Goal: Browse casually

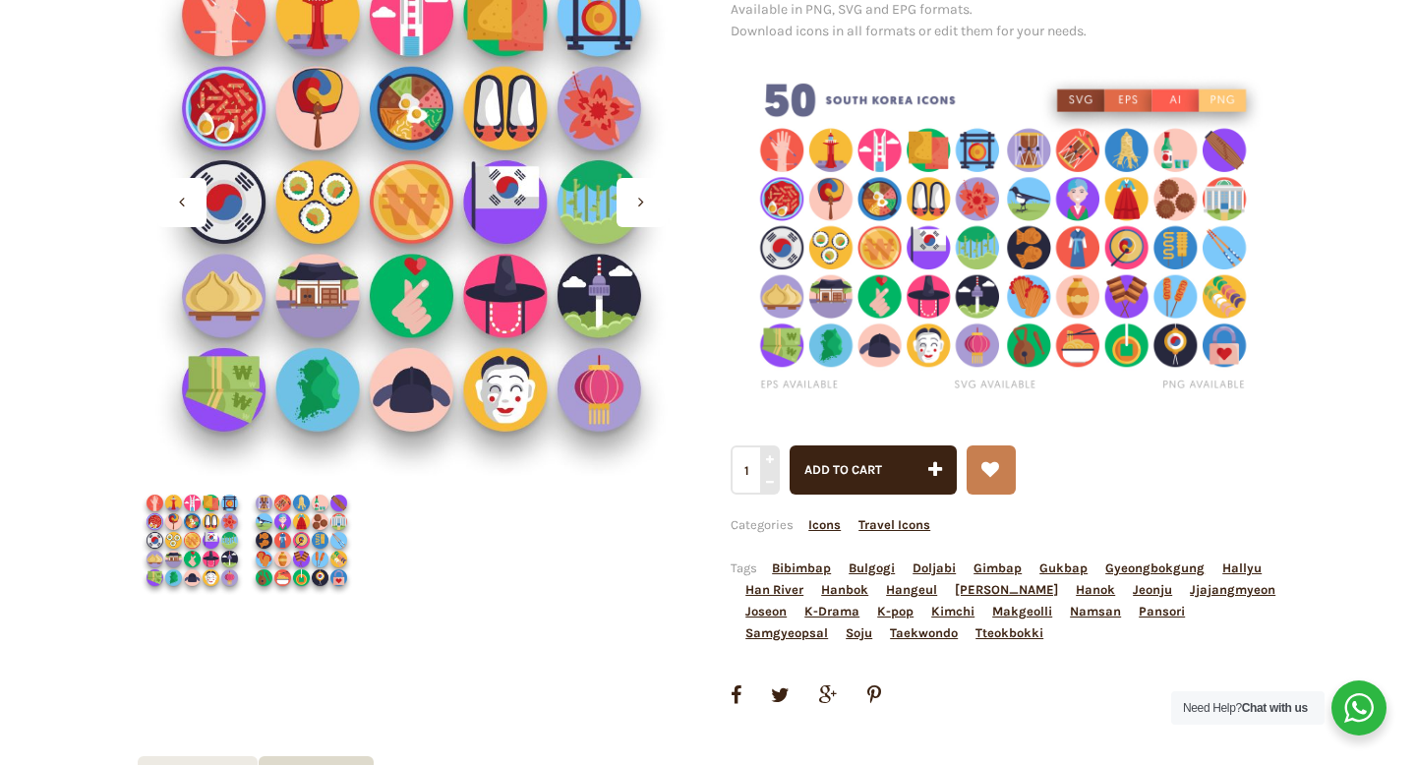
scroll to position [431, 0]
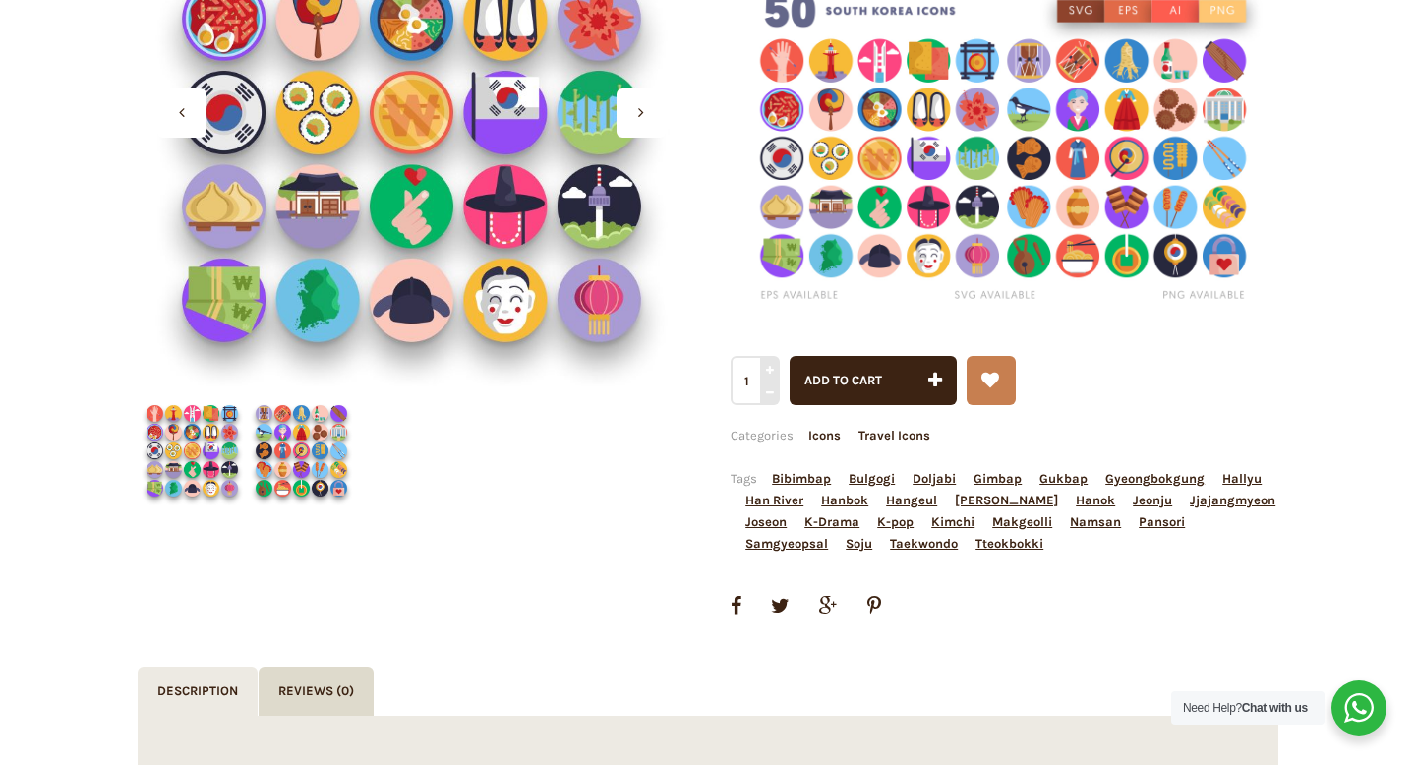
click at [284, 448] on img at bounding box center [301, 450] width 109 height 109
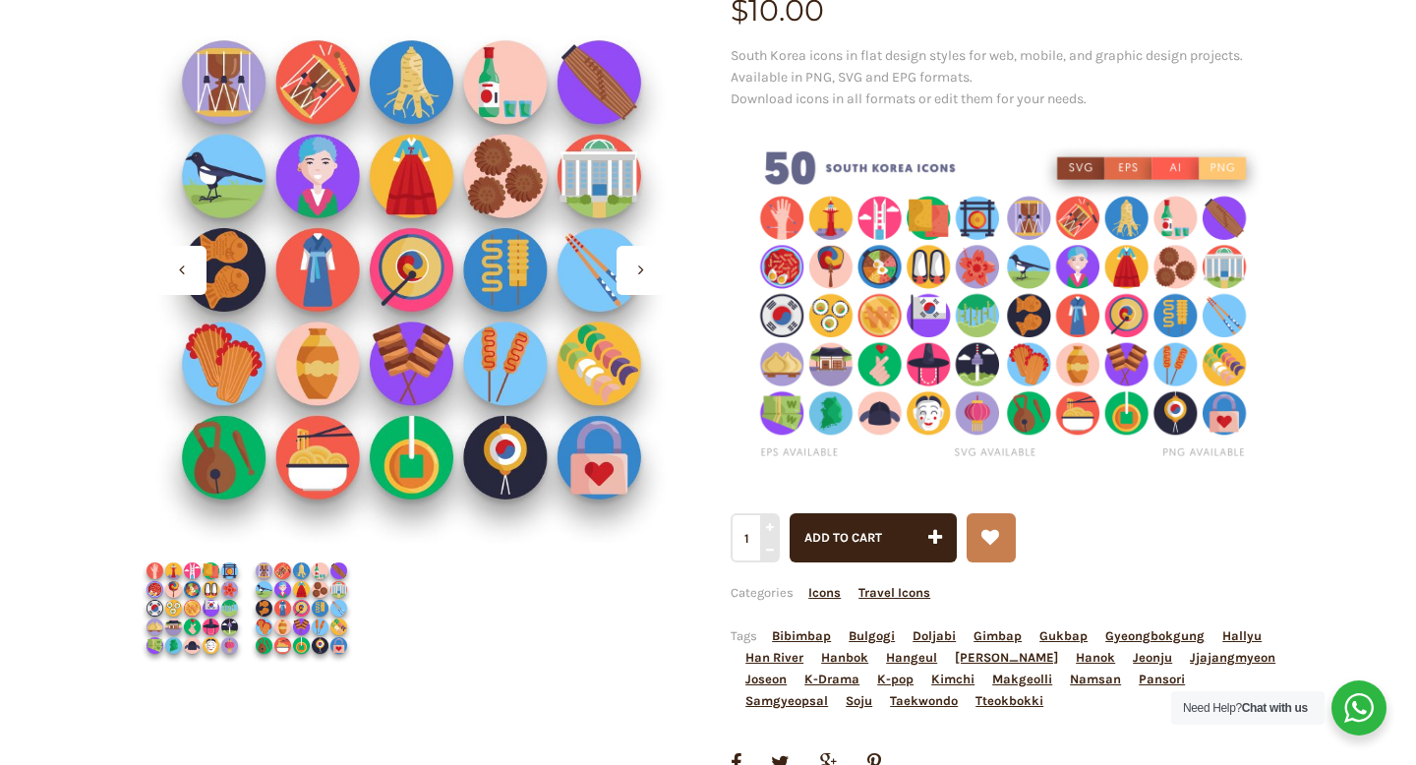
scroll to position [270, 0]
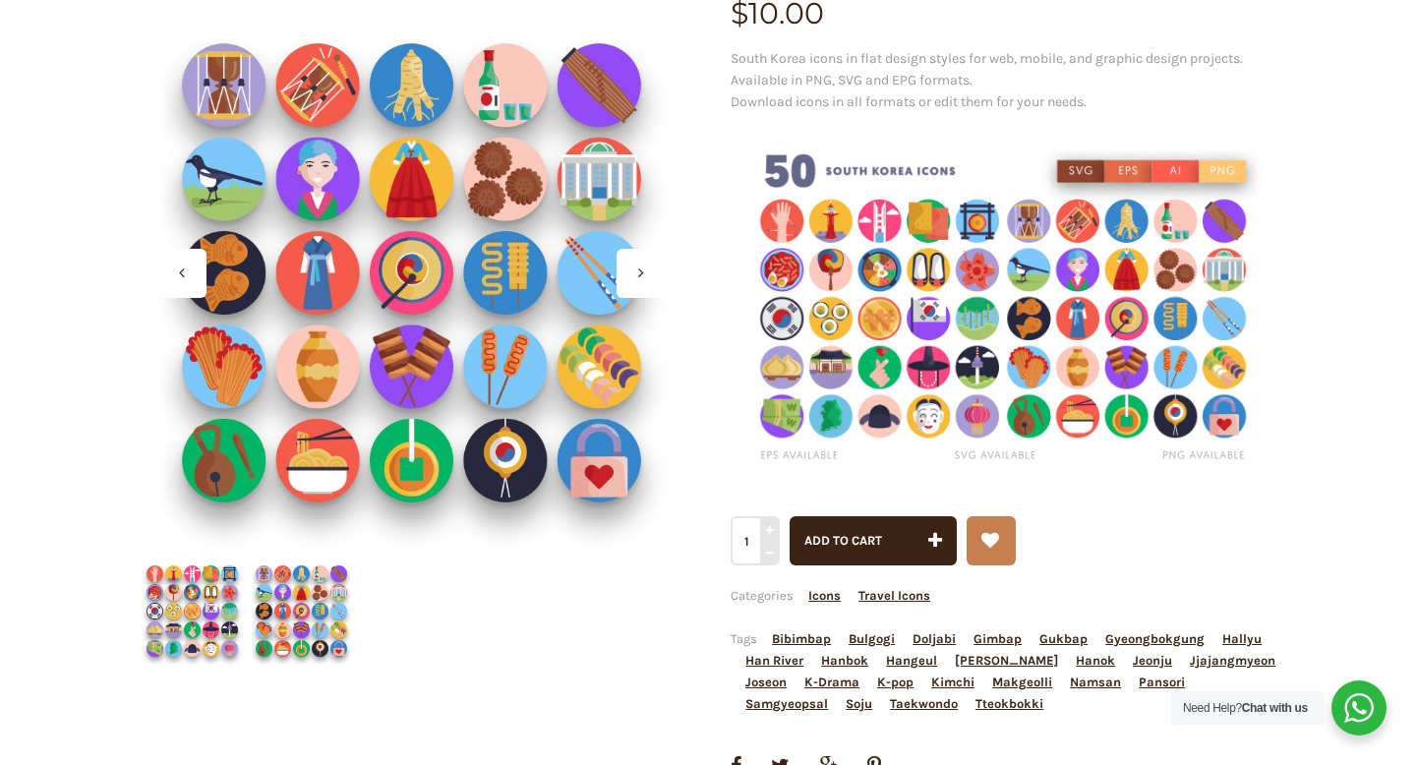
click at [186, 618] on img at bounding box center [192, 611] width 109 height 109
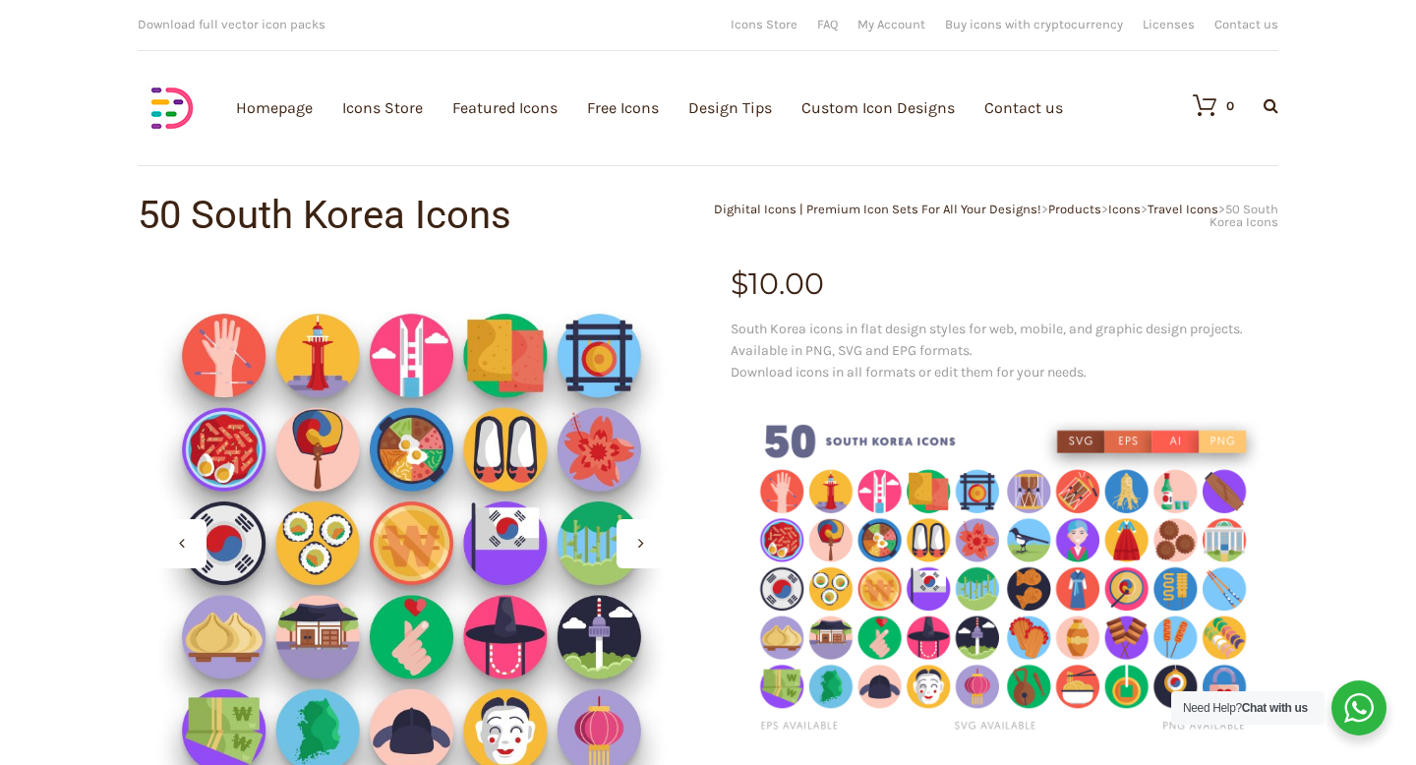
click at [1098, 562] on img at bounding box center [1005, 579] width 548 height 365
click at [1086, 561] on img at bounding box center [1005, 579] width 548 height 365
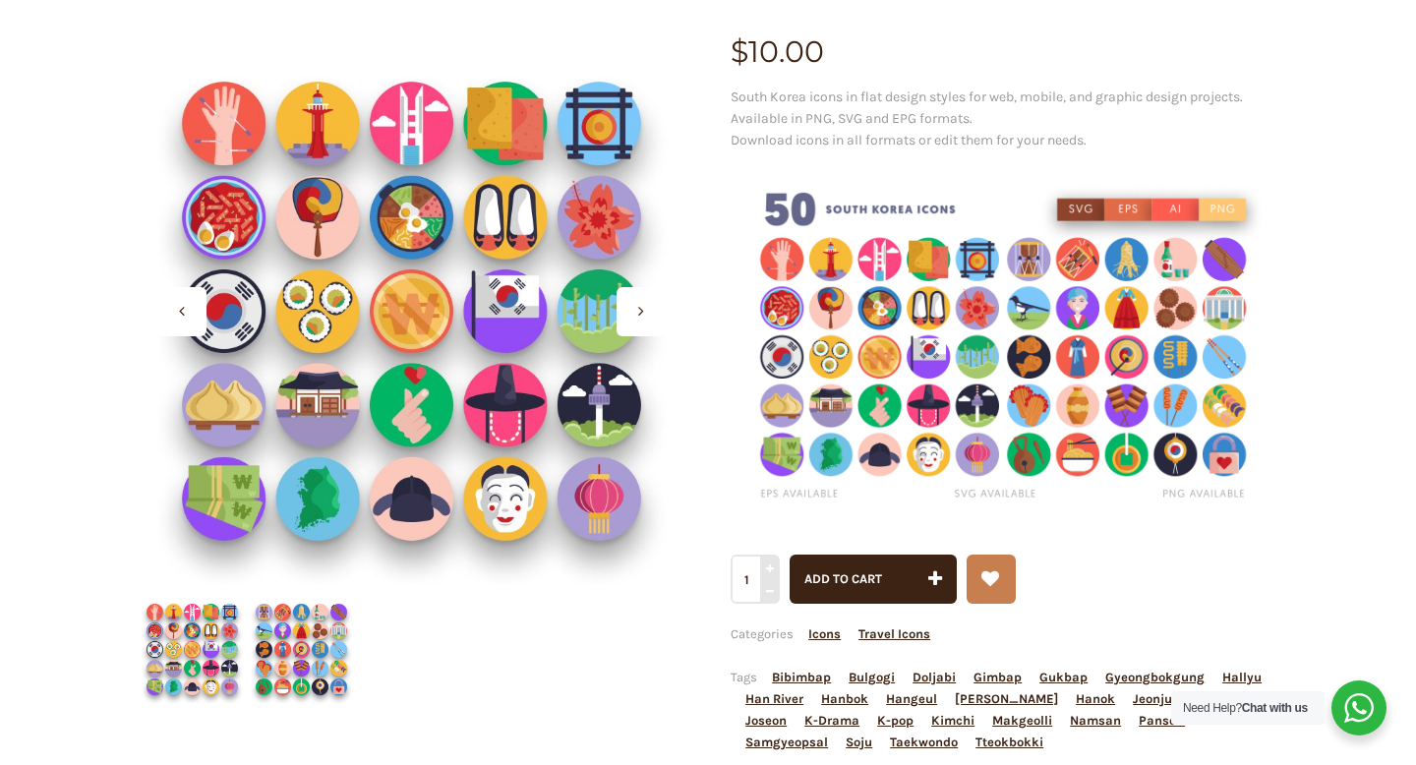
scroll to position [234, 0]
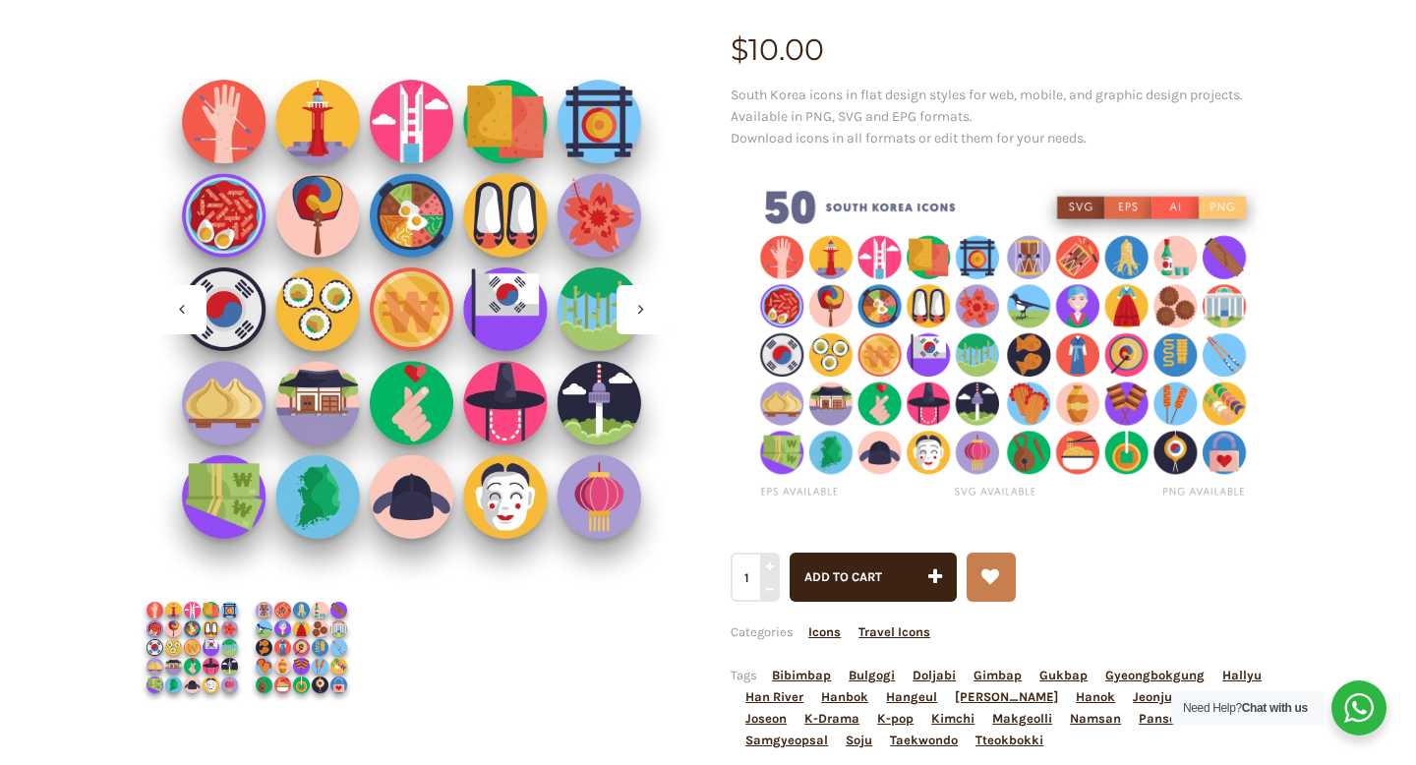
click at [299, 648] on img at bounding box center [301, 647] width 109 height 109
